Goal: Task Accomplishment & Management: Use online tool/utility

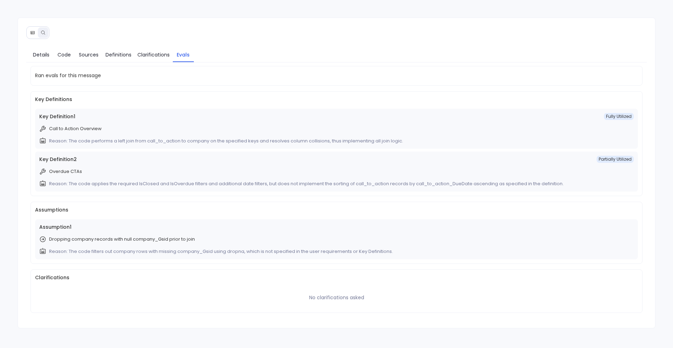
click at [29, 34] on button at bounding box center [32, 32] width 11 height 11
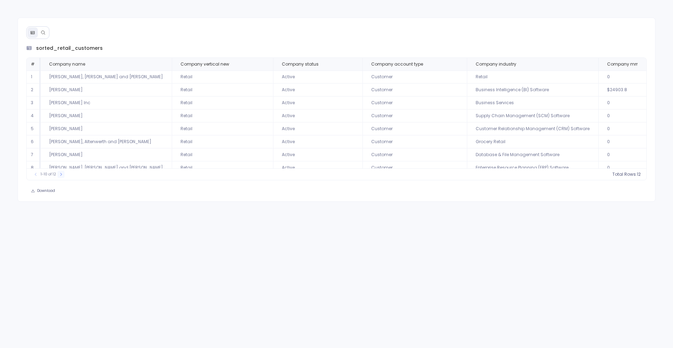
click at [60, 175] on icon at bounding box center [61, 173] width 2 height 3
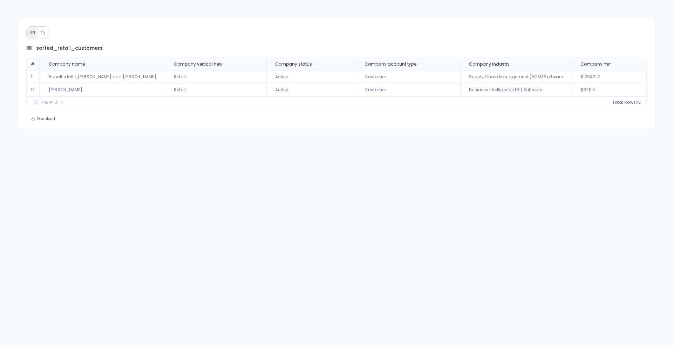
click at [34, 104] on icon at bounding box center [36, 102] width 4 height 4
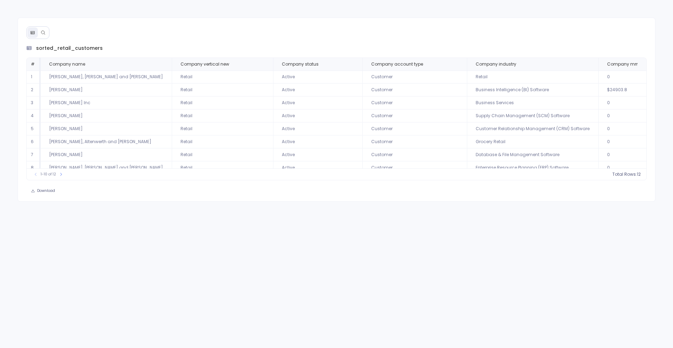
scroll to position [0, 94]
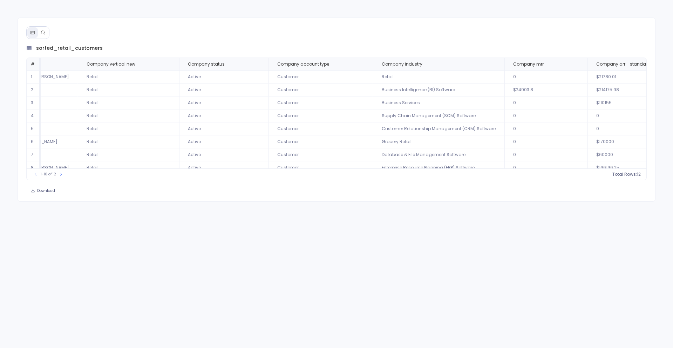
click at [44, 34] on icon at bounding box center [43, 32] width 5 height 5
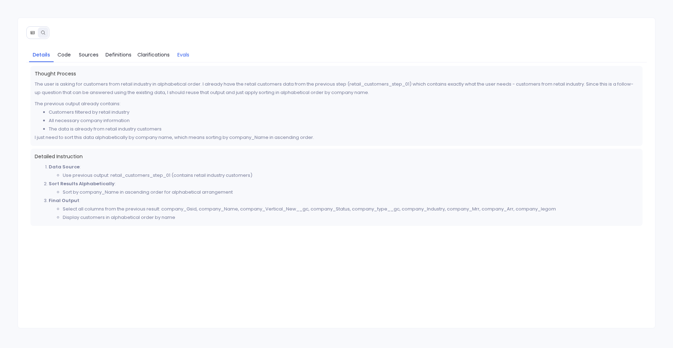
click at [184, 54] on span "Evals" at bounding box center [183, 55] width 12 height 8
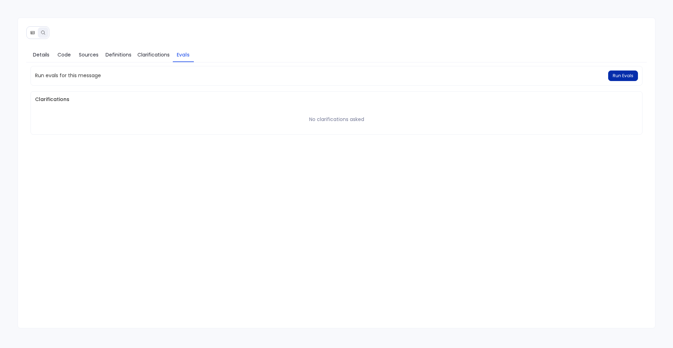
click at [629, 75] on span "Run Evals" at bounding box center [623, 76] width 21 height 6
click at [123, 57] on span "Definitions" at bounding box center [119, 55] width 26 height 8
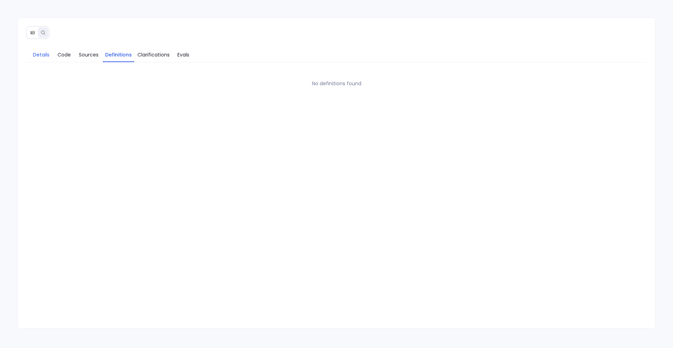
click at [46, 54] on span "Details" at bounding box center [41, 55] width 16 height 8
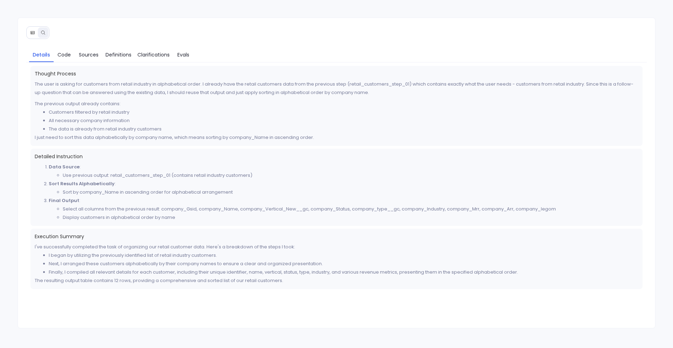
click at [36, 30] on button at bounding box center [32, 32] width 11 height 11
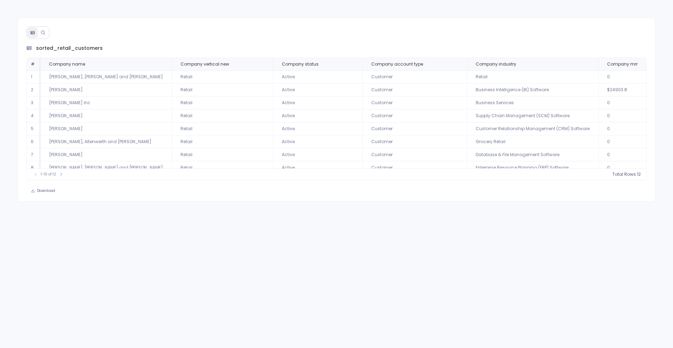
scroll to position [34, 0]
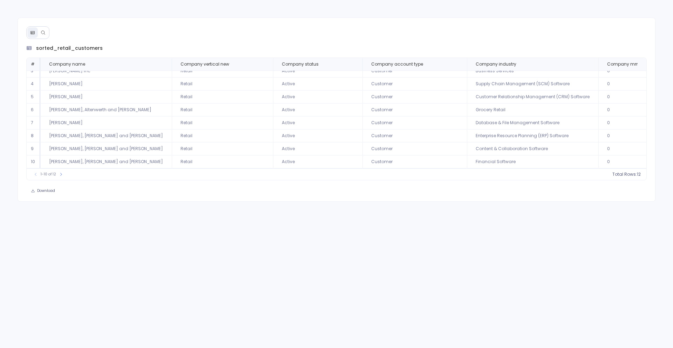
click at [46, 33] on button at bounding box center [43, 32] width 11 height 11
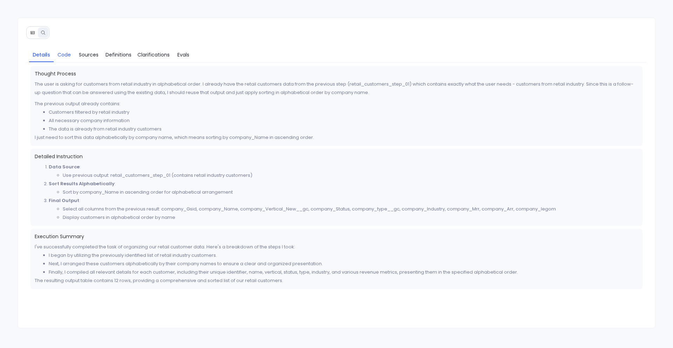
click at [67, 53] on span "Code" at bounding box center [63, 55] width 13 height 8
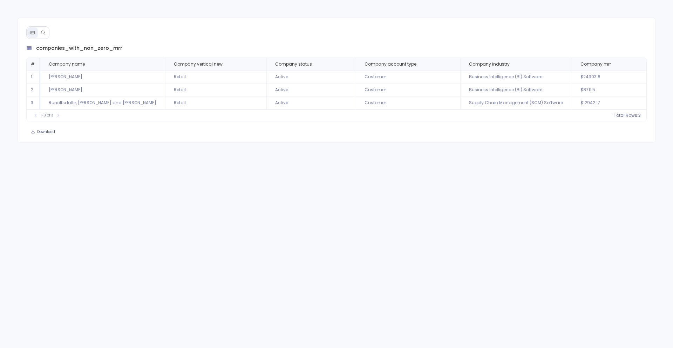
click at [47, 32] on button at bounding box center [43, 32] width 11 height 11
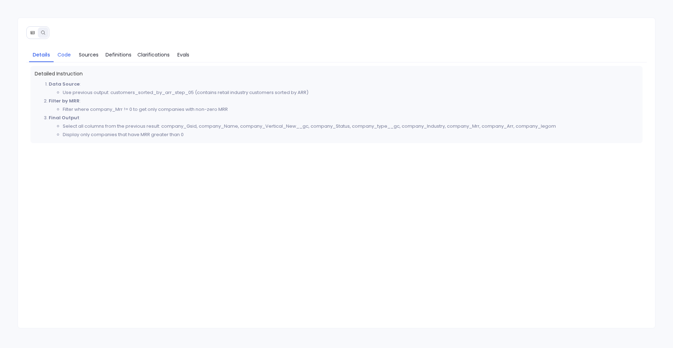
click at [61, 53] on span "Code" at bounding box center [63, 55] width 13 height 8
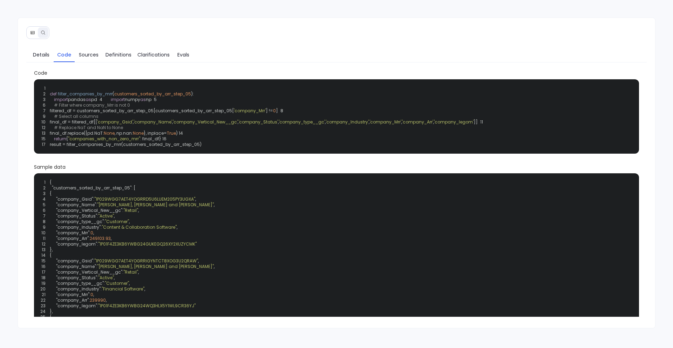
click at [32, 33] on icon at bounding box center [32, 32] width 4 height 3
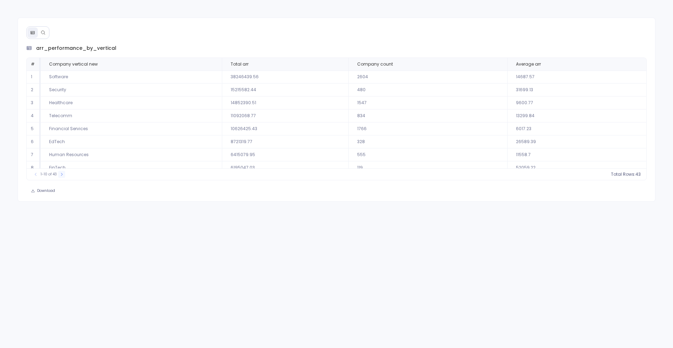
click at [64, 174] on button at bounding box center [61, 174] width 7 height 7
click at [37, 175] on icon at bounding box center [36, 174] width 4 height 4
click at [60, 175] on icon at bounding box center [62, 174] width 4 height 4
click at [61, 175] on button at bounding box center [64, 174] width 7 height 7
click at [33, 177] on button at bounding box center [35, 174] width 7 height 7
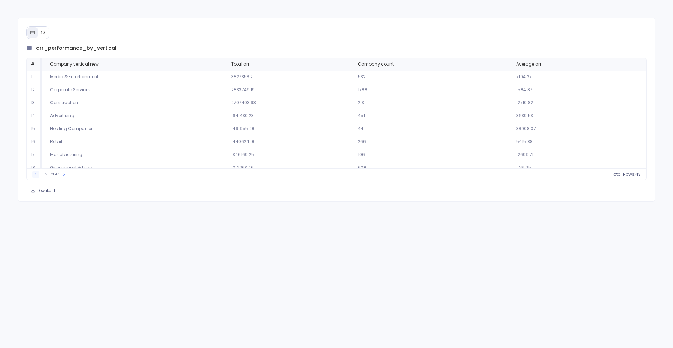
click at [33, 177] on button at bounding box center [35, 174] width 7 height 7
click at [64, 175] on button at bounding box center [61, 174] width 7 height 7
click at [64, 171] on button at bounding box center [64, 174] width 7 height 7
click at [65, 174] on icon at bounding box center [65, 174] width 4 height 4
click at [63, 175] on icon at bounding box center [65, 174] width 4 height 4
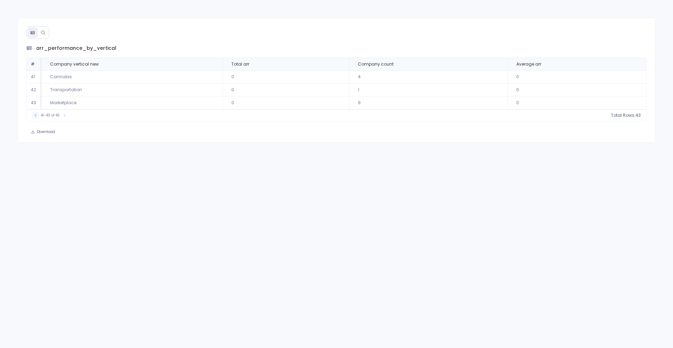
click at [37, 116] on icon at bounding box center [36, 115] width 4 height 4
click at [37, 176] on icon at bounding box center [36, 174] width 4 height 4
click at [38, 175] on button at bounding box center [35, 174] width 7 height 7
click at [62, 174] on icon at bounding box center [62, 174] width 4 height 4
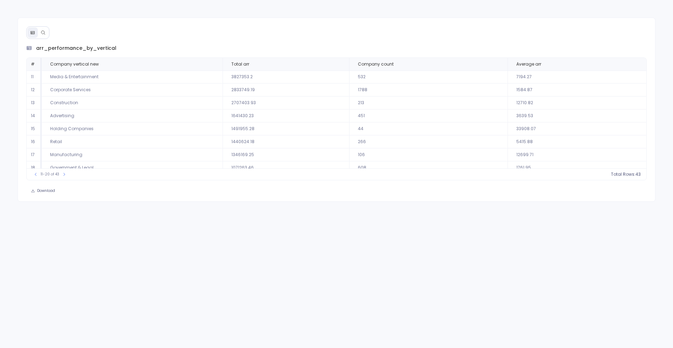
scroll to position [32, 0]
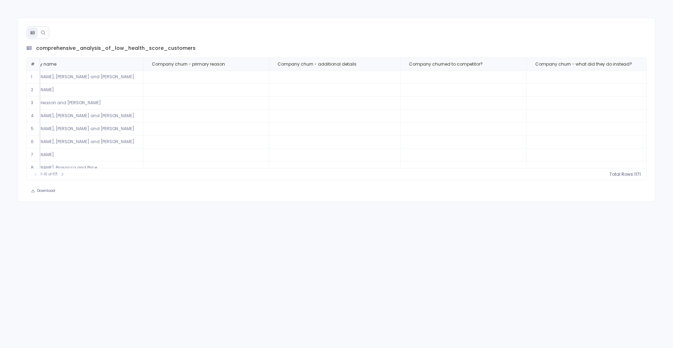
scroll to position [34, 29]
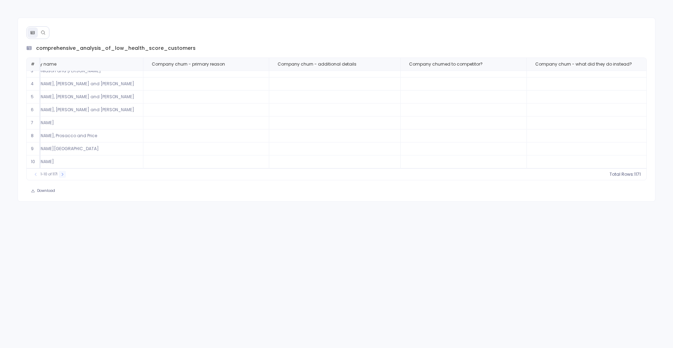
click at [63, 173] on icon at bounding box center [62, 174] width 4 height 4
click at [63, 173] on icon at bounding box center [65, 174] width 4 height 4
click at [64, 173] on icon at bounding box center [66, 174] width 4 height 4
click at [63, 173] on icon at bounding box center [65, 174] width 4 height 4
click at [64, 173] on icon at bounding box center [66, 174] width 4 height 4
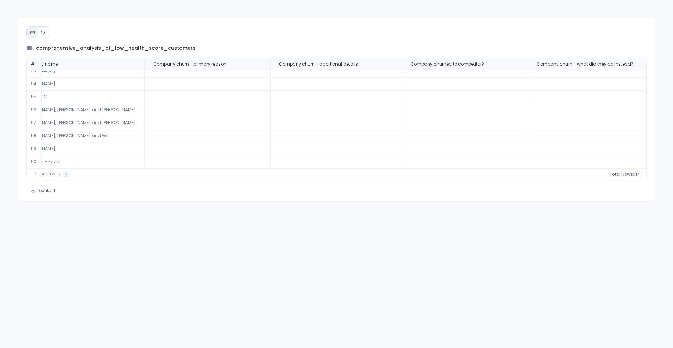
click at [64, 173] on icon at bounding box center [66, 174] width 4 height 4
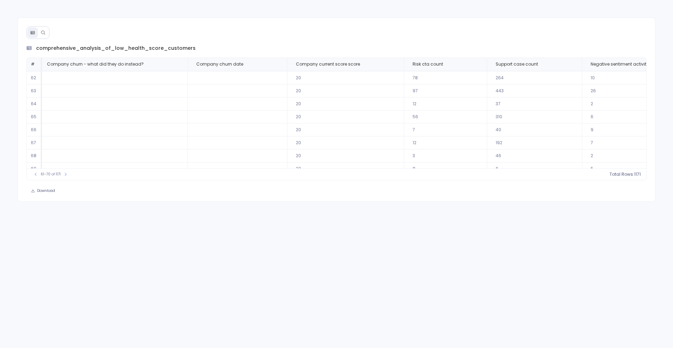
scroll to position [0, 518]
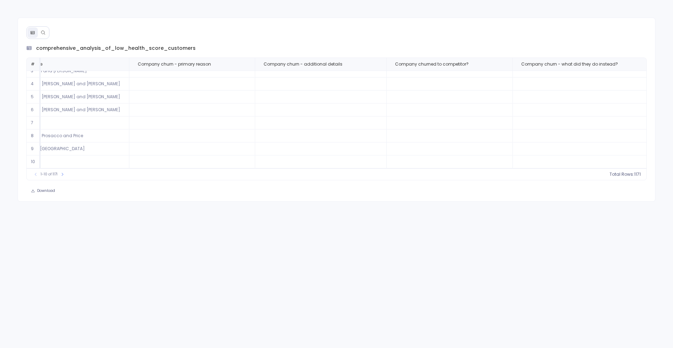
scroll to position [34, 0]
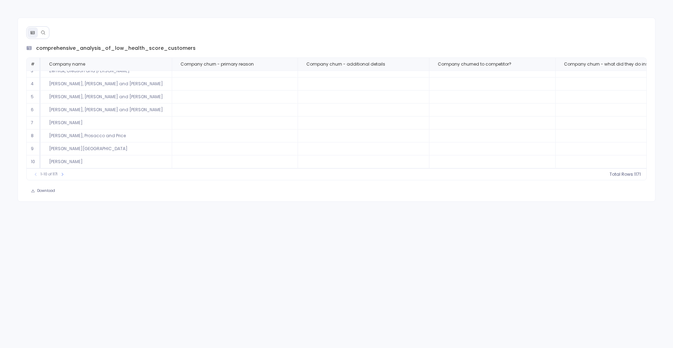
click at [44, 35] on button at bounding box center [43, 32] width 11 height 11
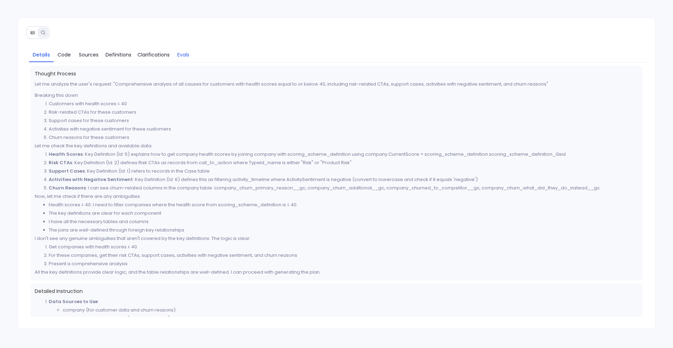
click at [178, 54] on span "Evals" at bounding box center [183, 55] width 12 height 8
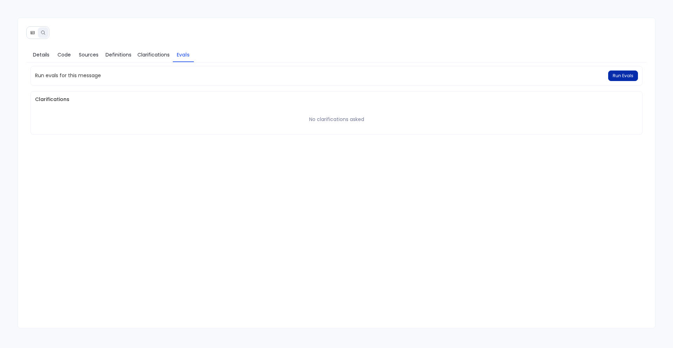
click at [616, 79] on button "Run Evals" at bounding box center [623, 75] width 30 height 11
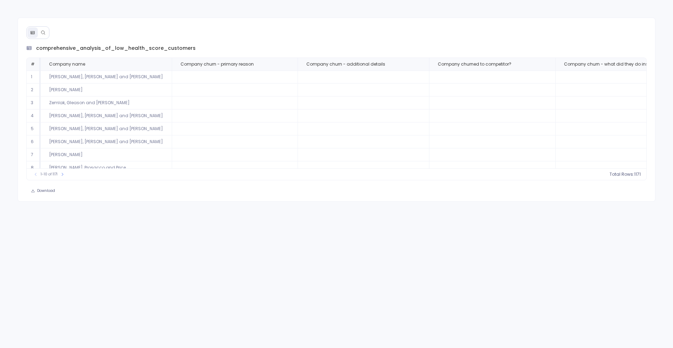
click at [43, 33] on icon at bounding box center [43, 32] width 5 height 5
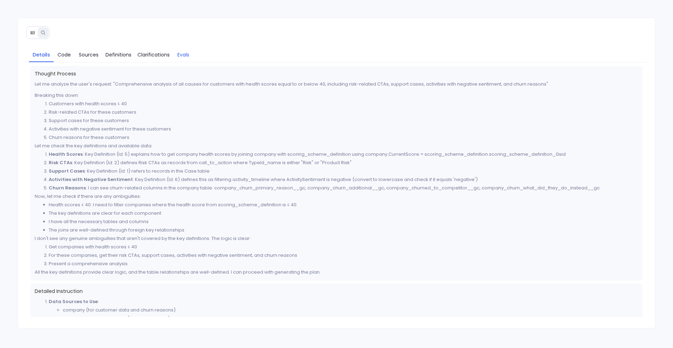
click at [180, 57] on span "Evals" at bounding box center [183, 55] width 12 height 8
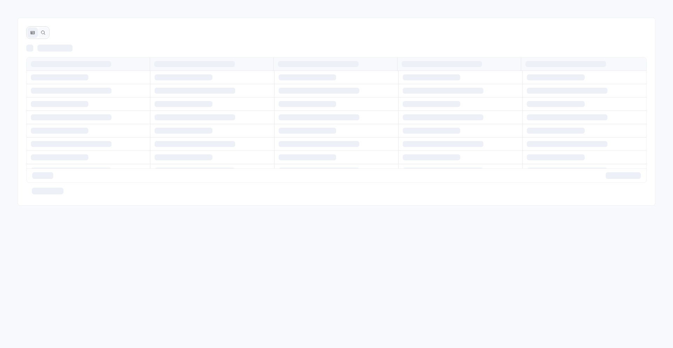
click at [46, 33] on button at bounding box center [43, 32] width 11 height 11
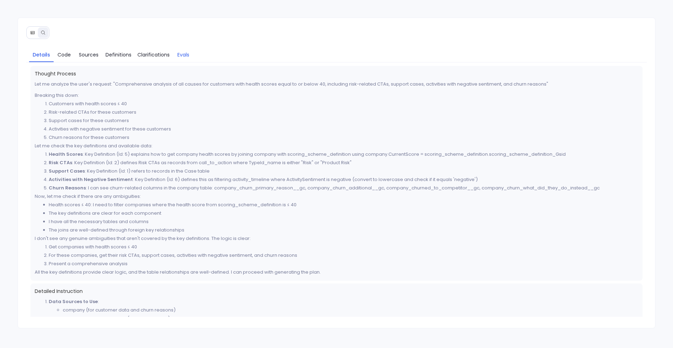
click at [183, 54] on span "Evals" at bounding box center [183, 55] width 12 height 8
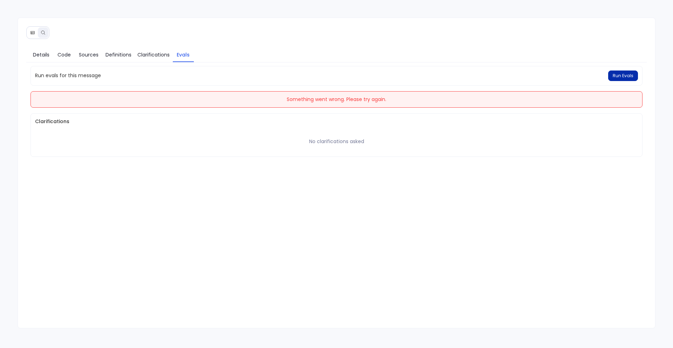
click at [628, 79] on button "Run Evals" at bounding box center [623, 75] width 30 height 11
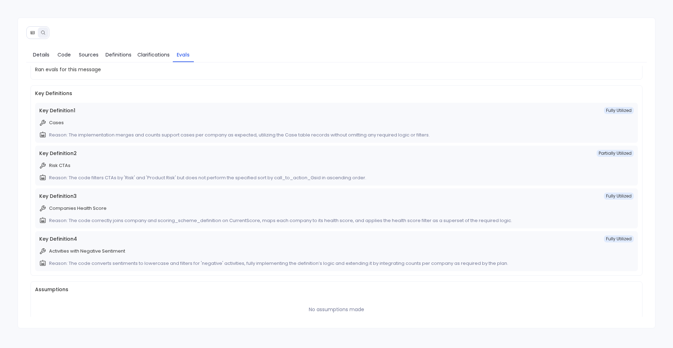
scroll to position [7, 0]
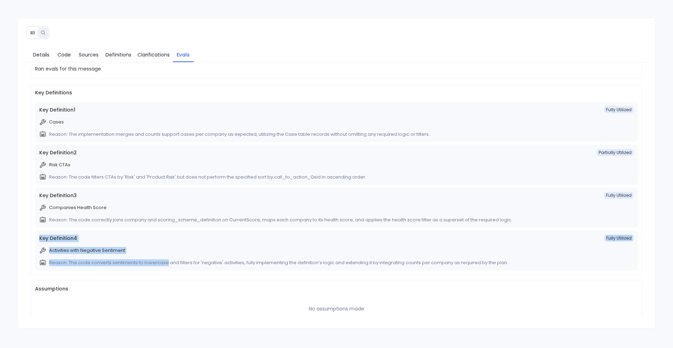
drag, startPoint x: 38, startPoint y: 238, endPoint x: 166, endPoint y: 264, distance: 130.8
click at [166, 264] on div "Key Definition 4 Fully Utilized Activities with Negative Sentiment Reason: The …" at bounding box center [336, 250] width 603 height 40
click at [254, 233] on div "Key Definition 4 Fully Utilized Activities with Negative Sentiment Reason: The …" at bounding box center [336, 250] width 603 height 40
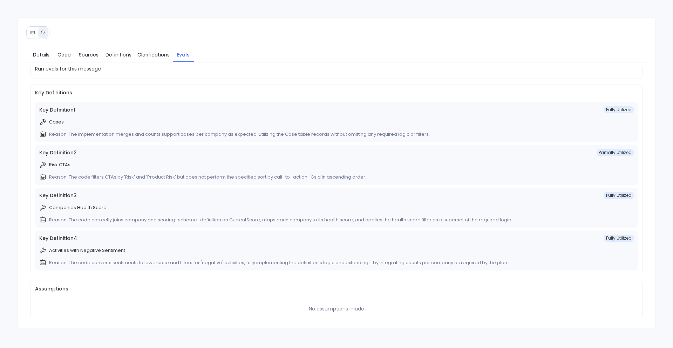
click at [254, 233] on div "Key Definition 4 Fully Utilized Activities with Negative Sentiment Reason: The …" at bounding box center [336, 250] width 603 height 40
click at [44, 243] on div "Key Definition 4 Fully Utilized Activities with Negative Sentiment Reason: The …" at bounding box center [336, 250] width 603 height 40
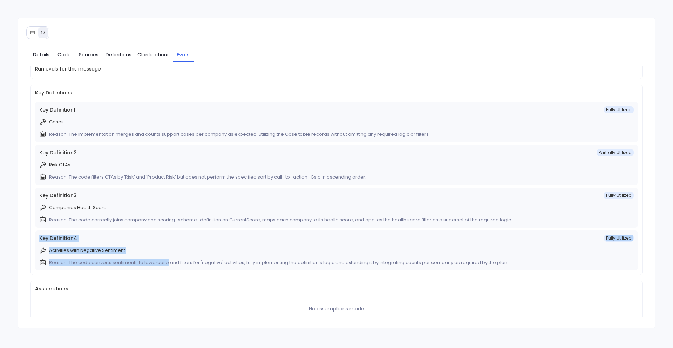
drag, startPoint x: 39, startPoint y: 238, endPoint x: 166, endPoint y: 259, distance: 128.6
click at [166, 259] on div "Key Definition 4 Fully Utilized Activities with Negative Sentiment Reason: The …" at bounding box center [336, 250] width 603 height 40
click at [222, 235] on div "Key Definition 4 Fully Utilized" at bounding box center [336, 237] width 595 height 7
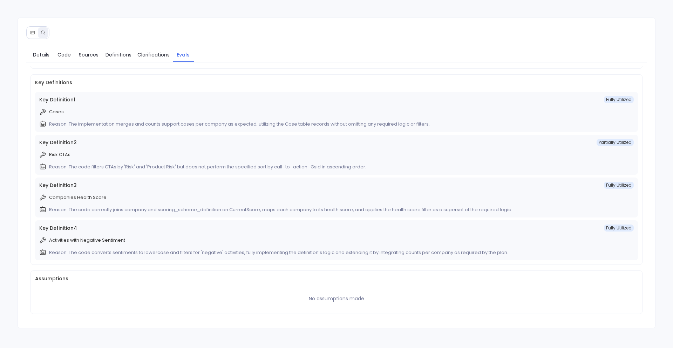
scroll to position [0, 0]
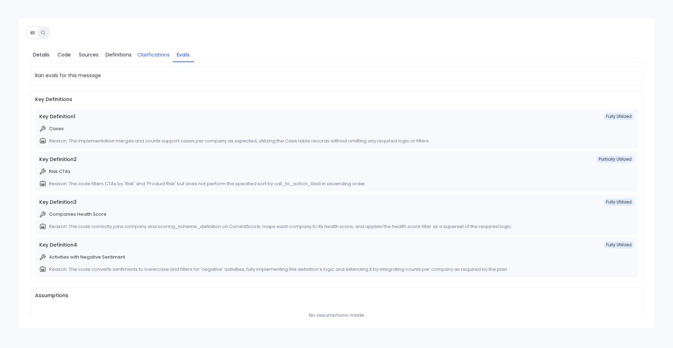
click at [144, 61] on link "Clarifications" at bounding box center [153, 54] width 39 height 15
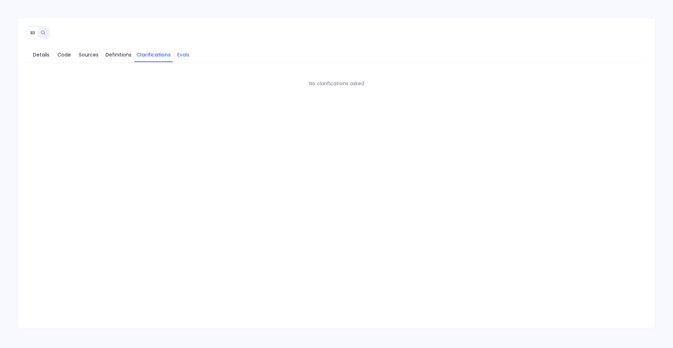
click at [186, 53] on span "Evals" at bounding box center [183, 55] width 12 height 8
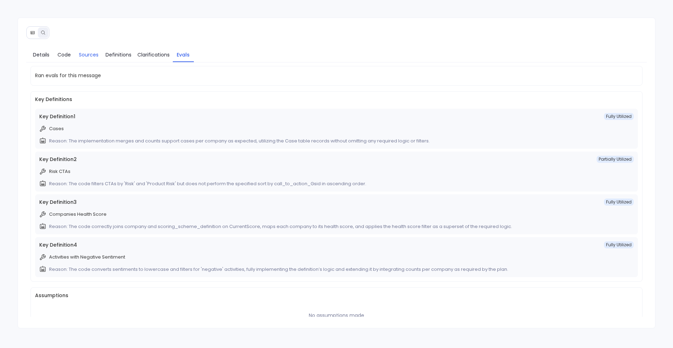
click at [92, 53] on span "Sources" at bounding box center [89, 55] width 20 height 8
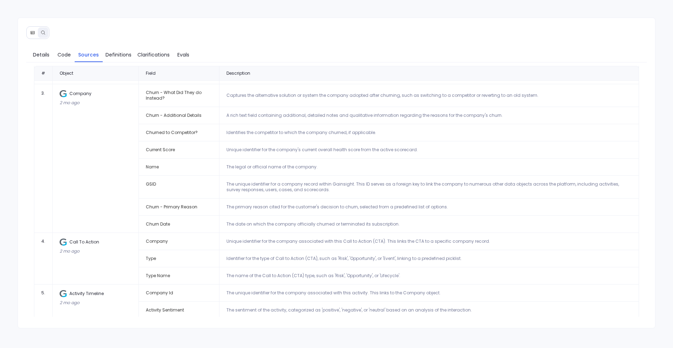
scroll to position [67, 0]
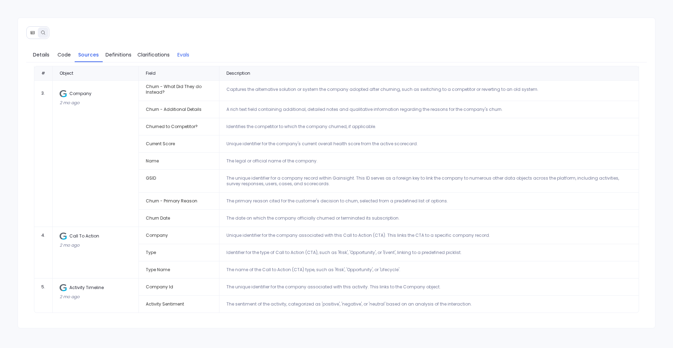
click at [179, 56] on span "Evals" at bounding box center [183, 55] width 12 height 8
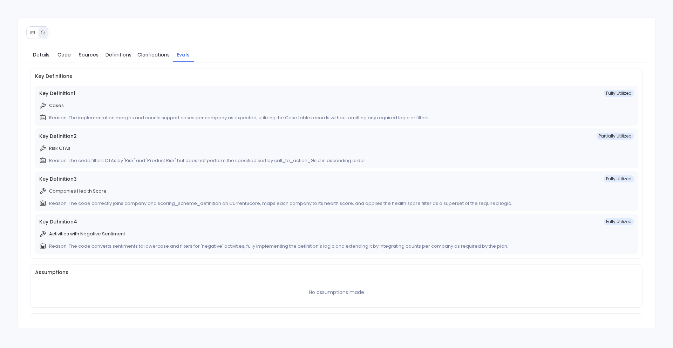
scroll to position [0, 0]
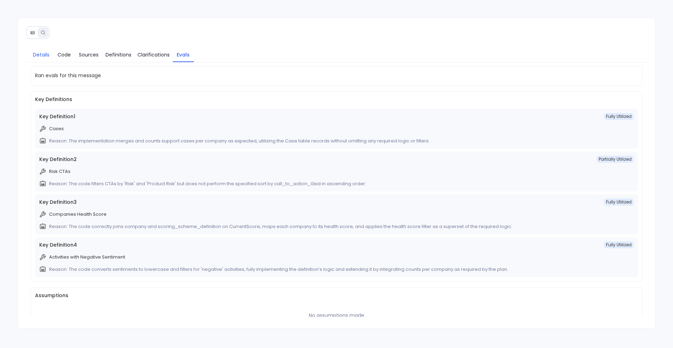
click at [42, 52] on span "Details" at bounding box center [41, 55] width 16 height 8
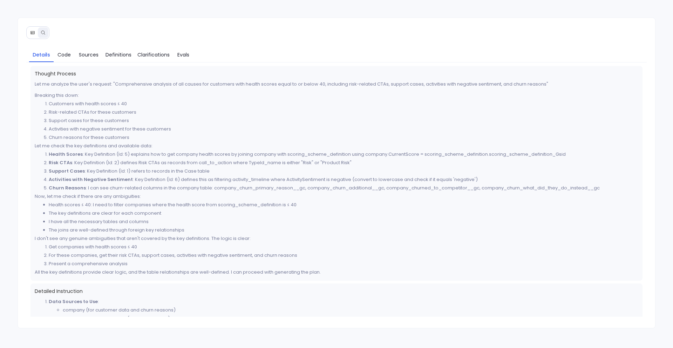
click at [34, 37] on button at bounding box center [32, 32] width 11 height 11
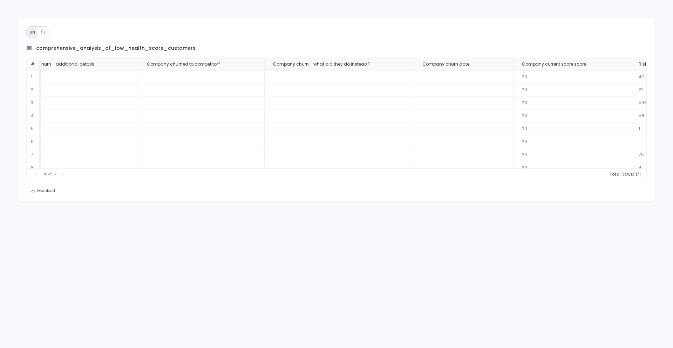
scroll to position [0, 292]
